Goal: Information Seeking & Learning: Find specific fact

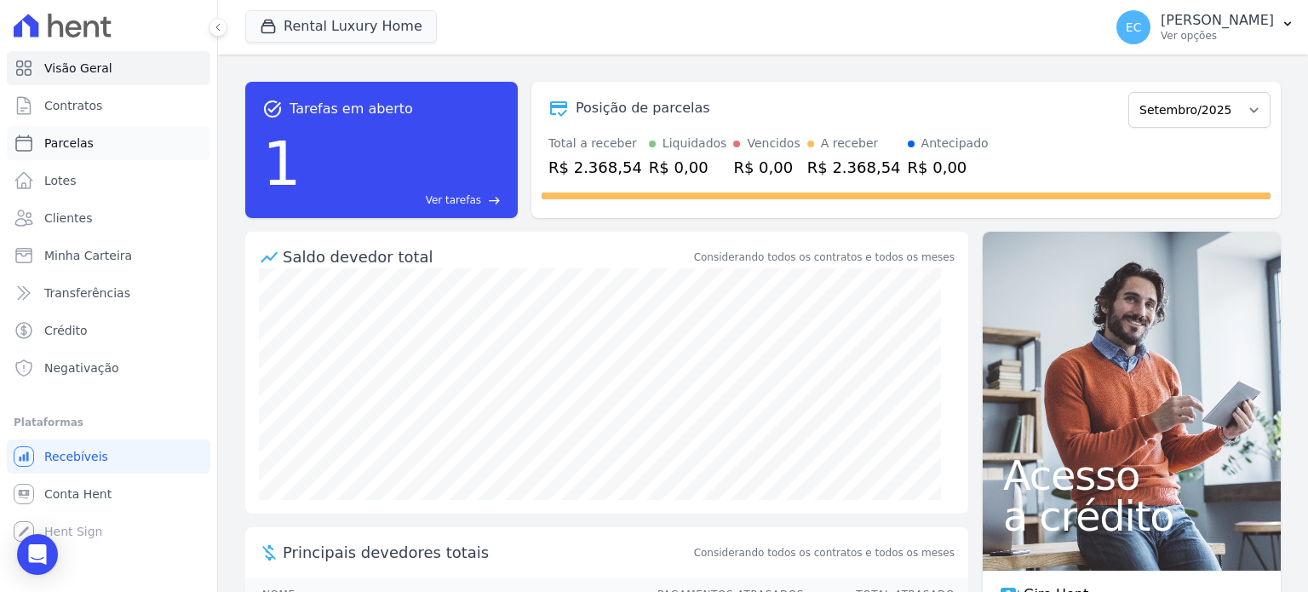
click at [99, 134] on link "Parcelas" at bounding box center [109, 143] width 204 height 34
select select
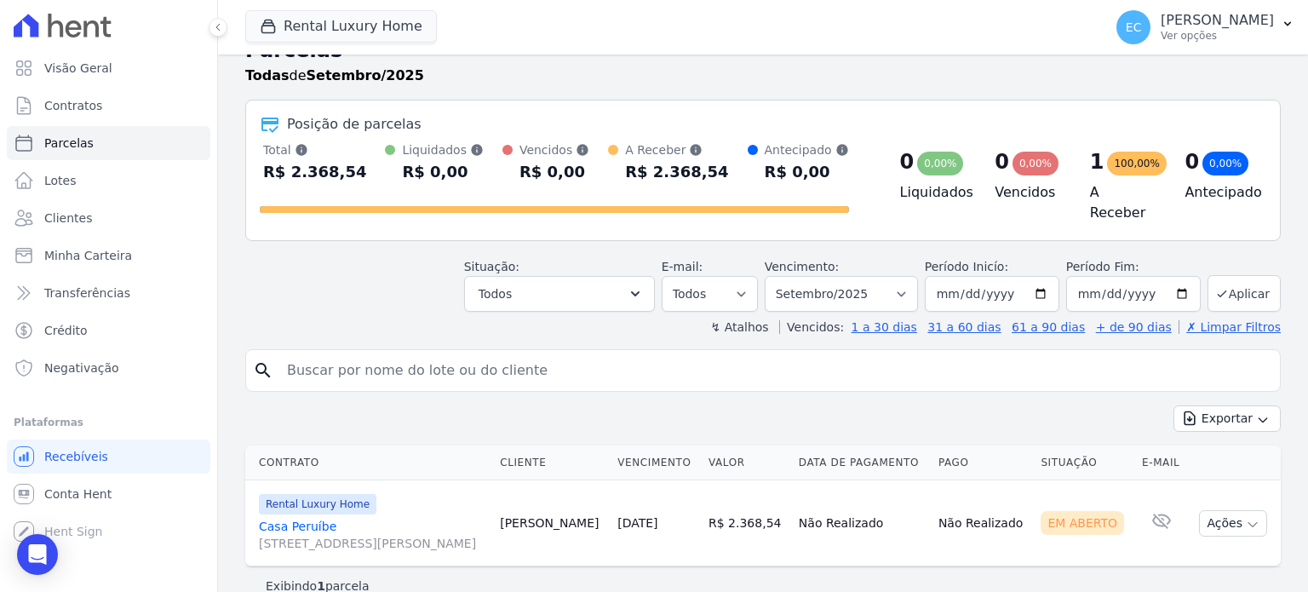
scroll to position [51, 0]
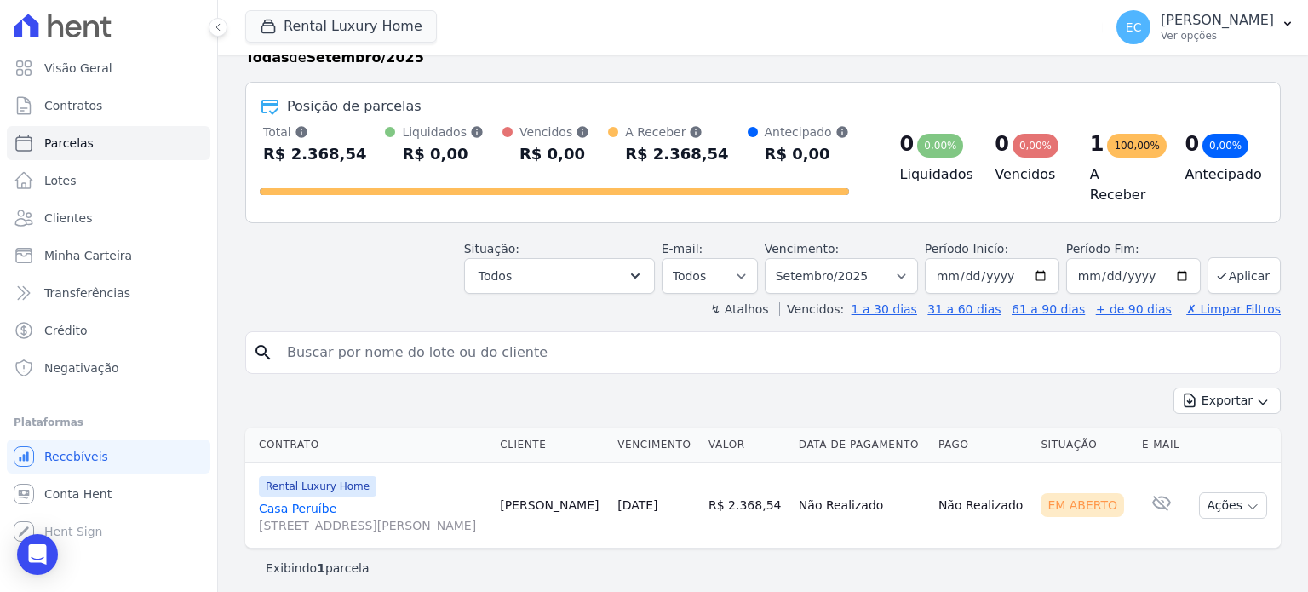
click at [296, 500] on link "[GEOGRAPHIC_DATA] [STREET_ADDRESS][PERSON_NAME]" at bounding box center [372, 517] width 227 height 34
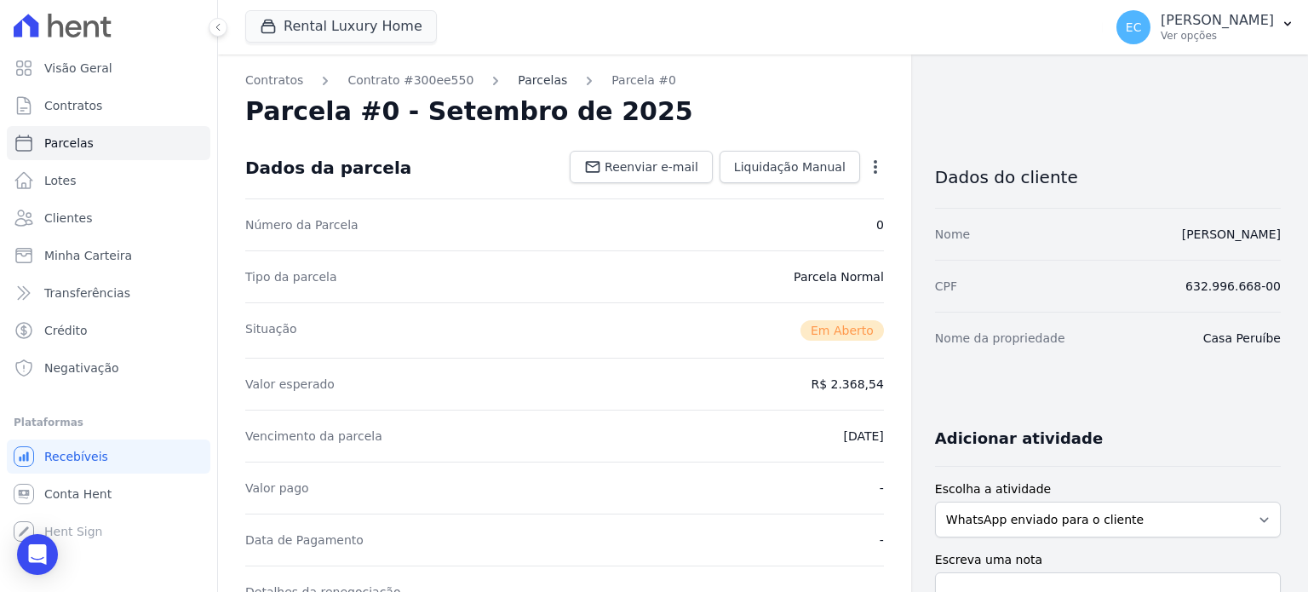
click at [518, 75] on link "Parcelas" at bounding box center [542, 81] width 49 height 18
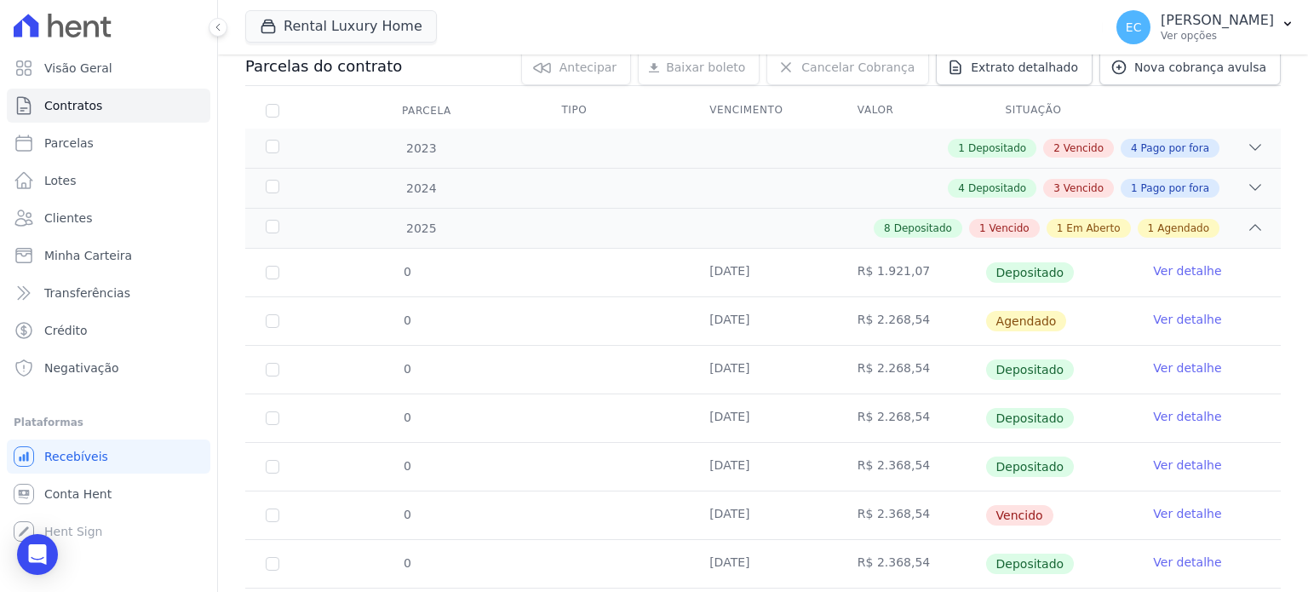
scroll to position [428, 0]
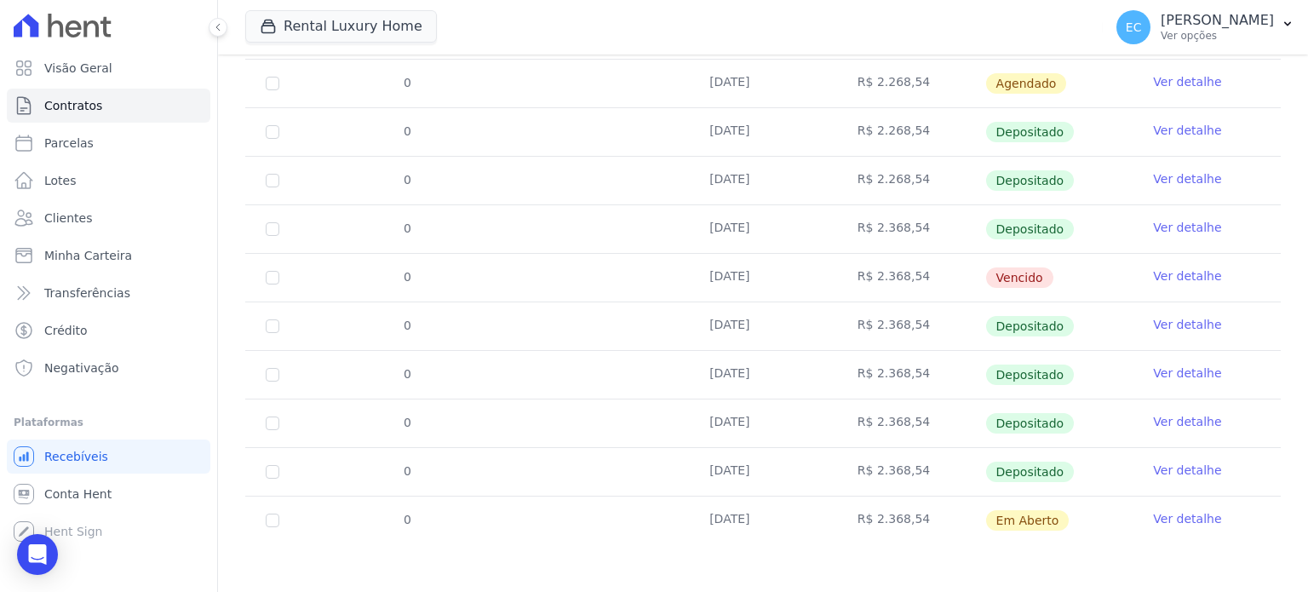
click at [1158, 522] on link "Ver detalhe" at bounding box center [1187, 518] width 68 height 17
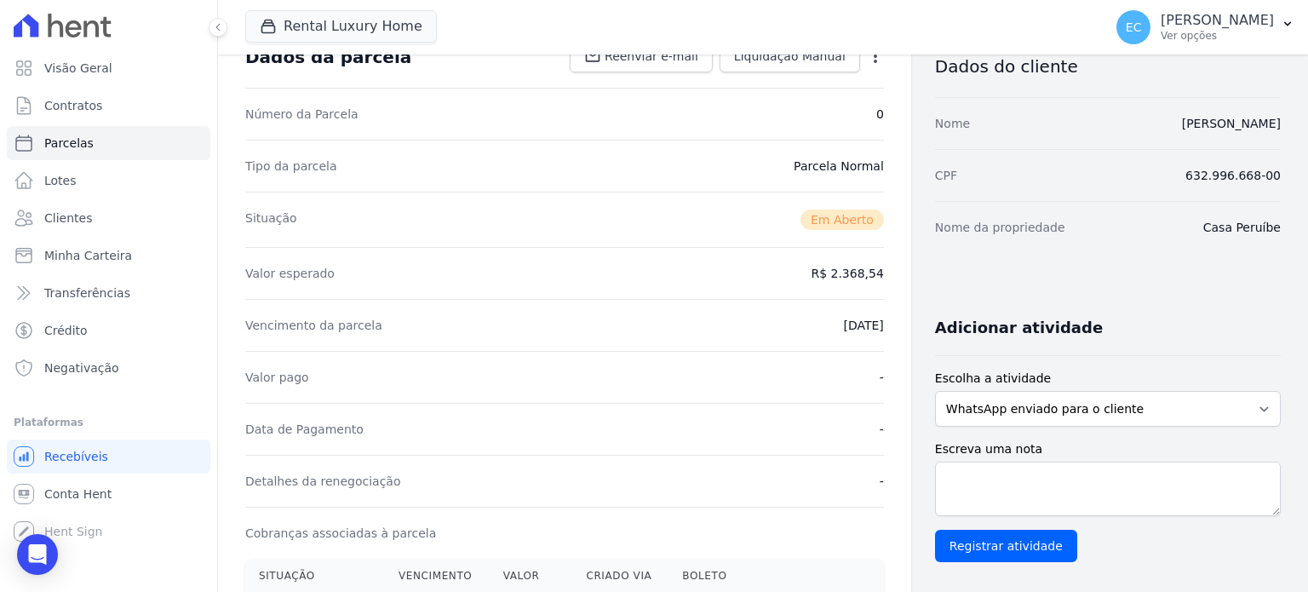
scroll to position [60, 0]
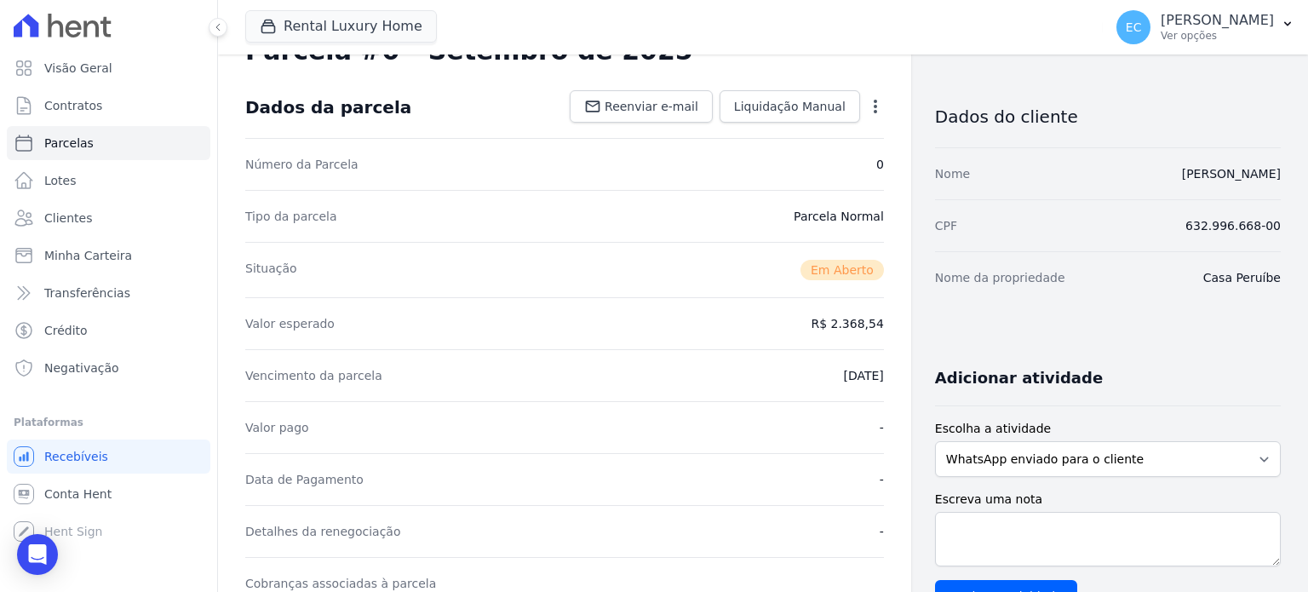
click at [867, 102] on icon "button" at bounding box center [875, 106] width 17 height 17
click at [1036, 101] on div "Dados do cliente" at bounding box center [1108, 112] width 346 height 72
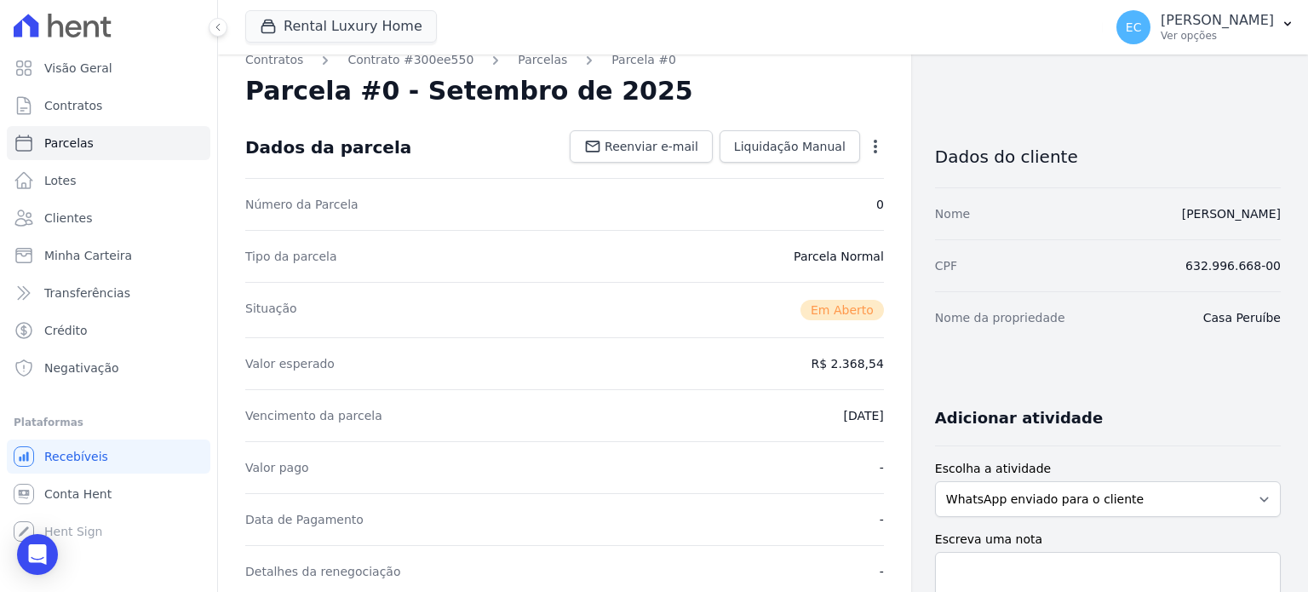
scroll to position [0, 0]
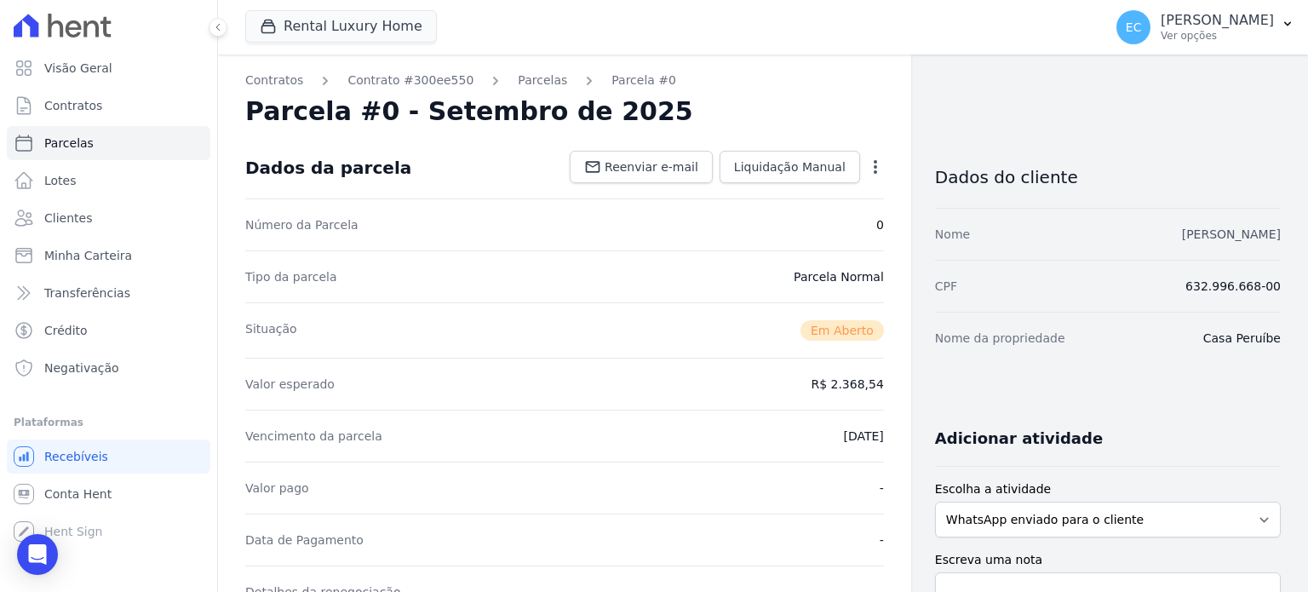
click at [1182, 230] on link "[PERSON_NAME]" at bounding box center [1231, 234] width 99 height 14
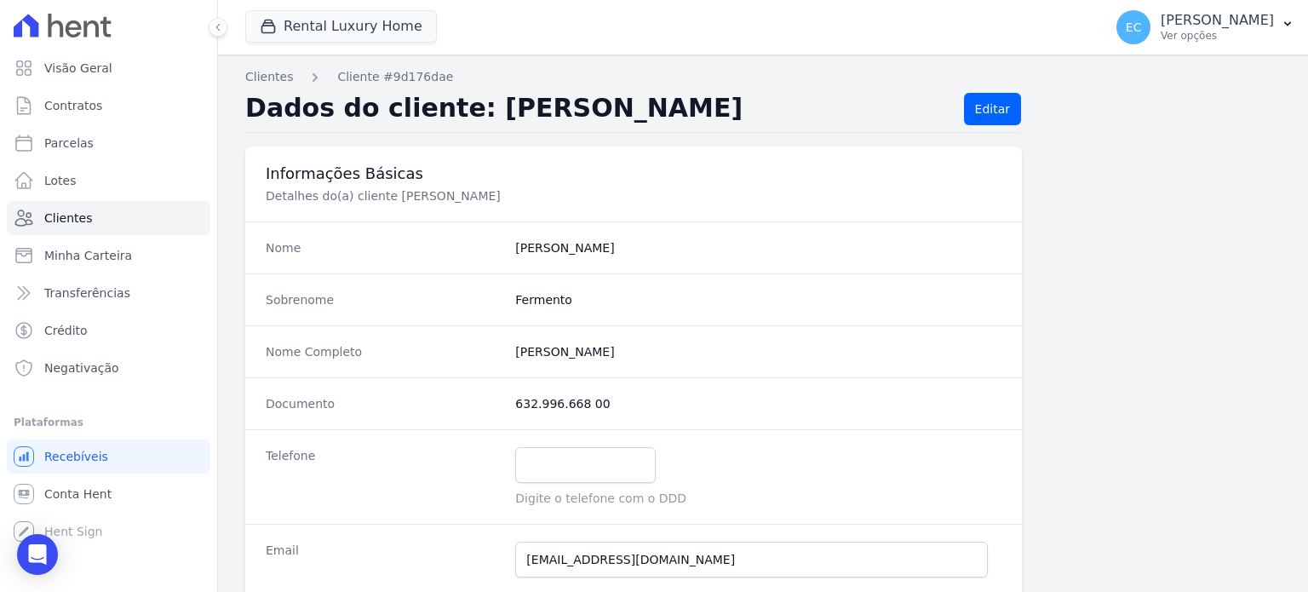
scroll to position [170, 0]
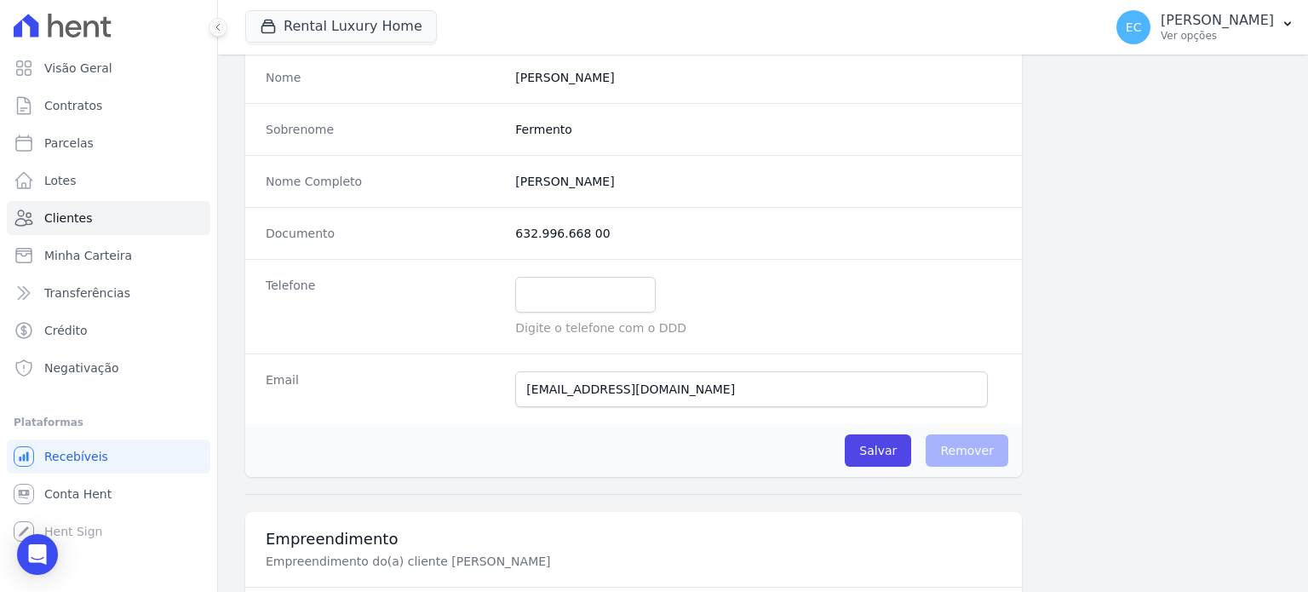
click at [559, 179] on completo "[PERSON_NAME]" at bounding box center [758, 181] width 486 height 17
copy dl "[PERSON_NAME]"
